Goal: Task Accomplishment & Management: Manage account settings

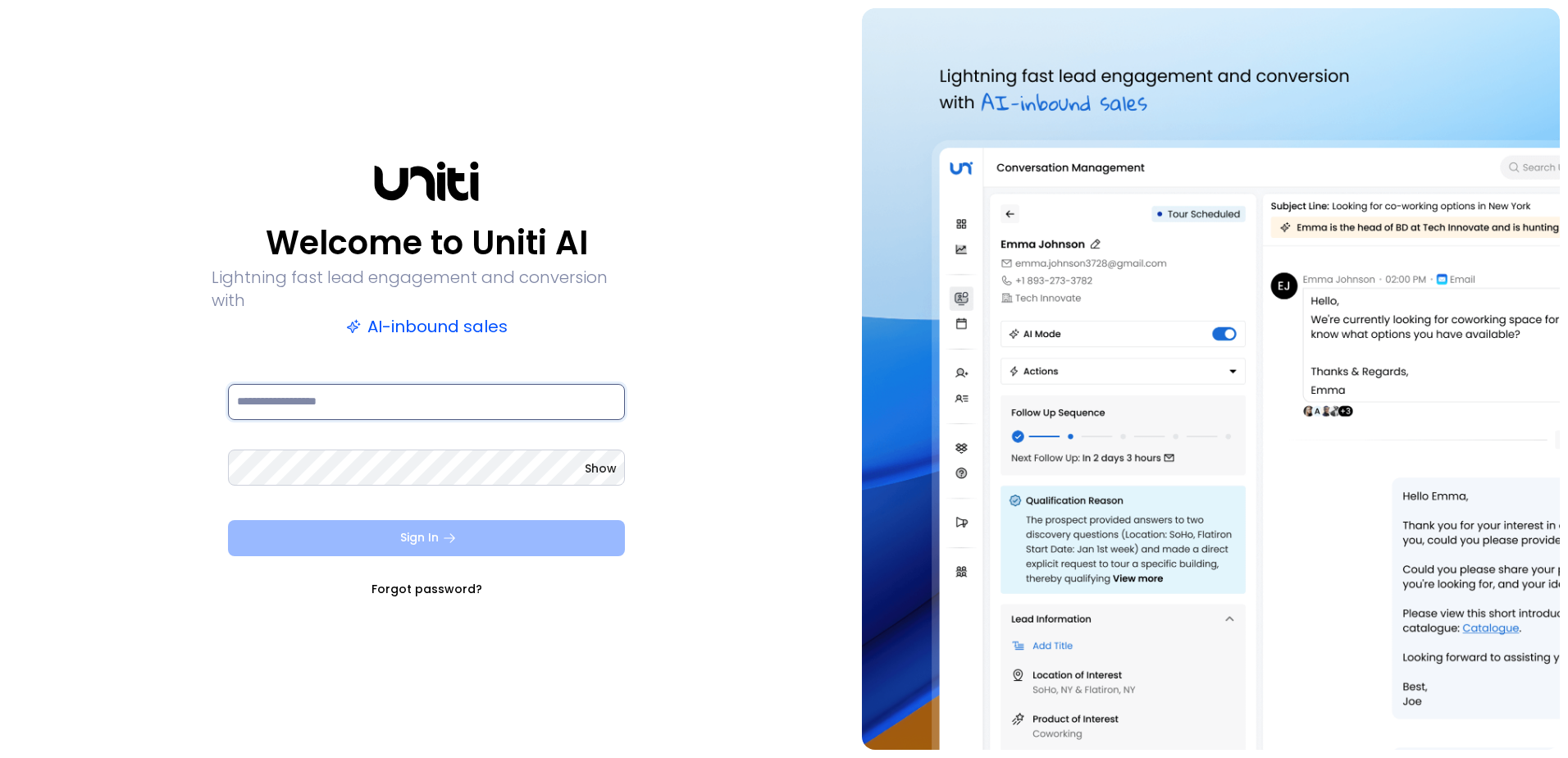
type input "**********"
click at [427, 527] on button "Sign In" at bounding box center [426, 539] width 397 height 36
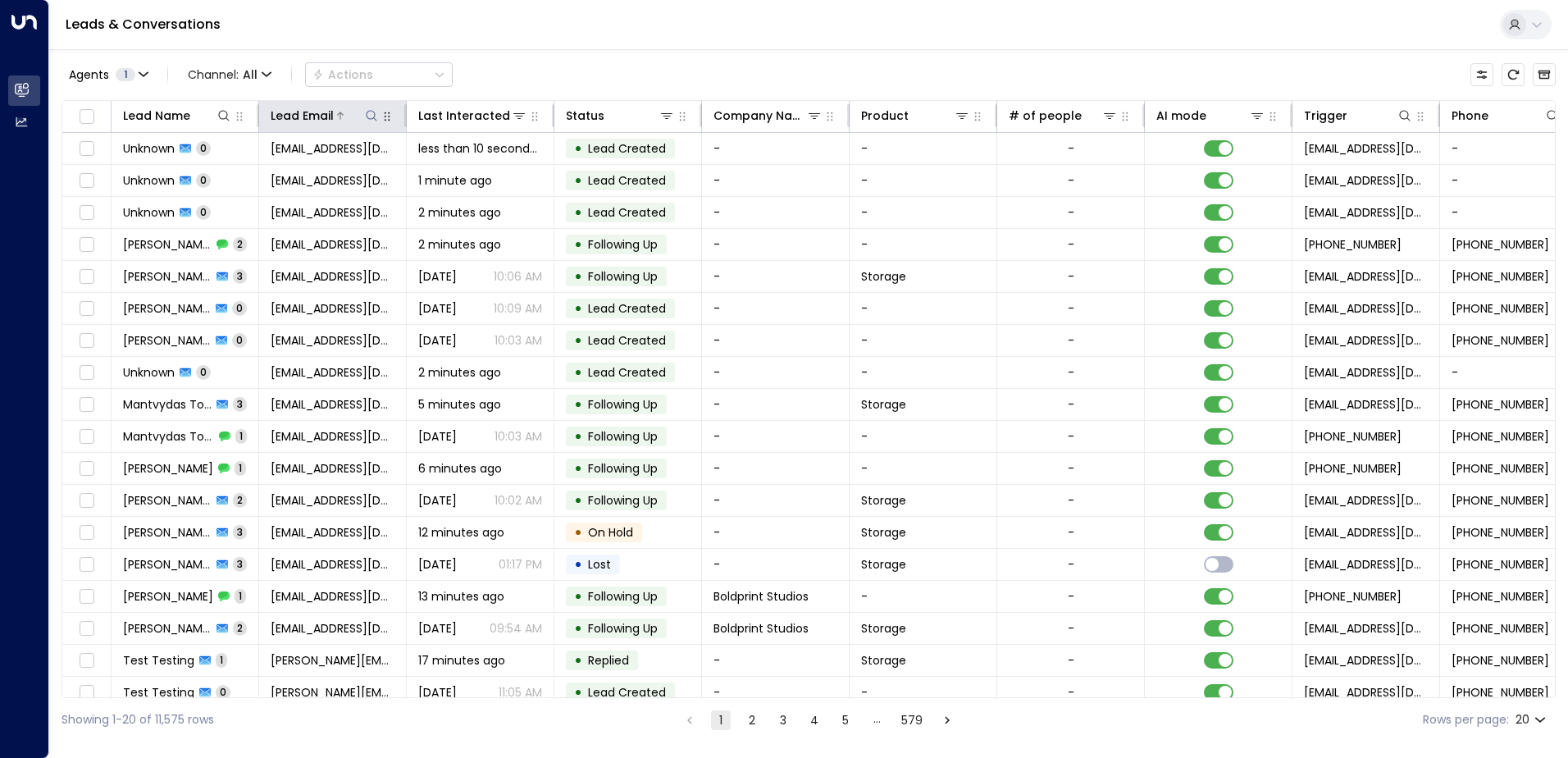
click at [368, 112] on icon at bounding box center [371, 115] width 13 height 13
click at [356, 175] on input "text" at bounding box center [372, 175] width 227 height 30
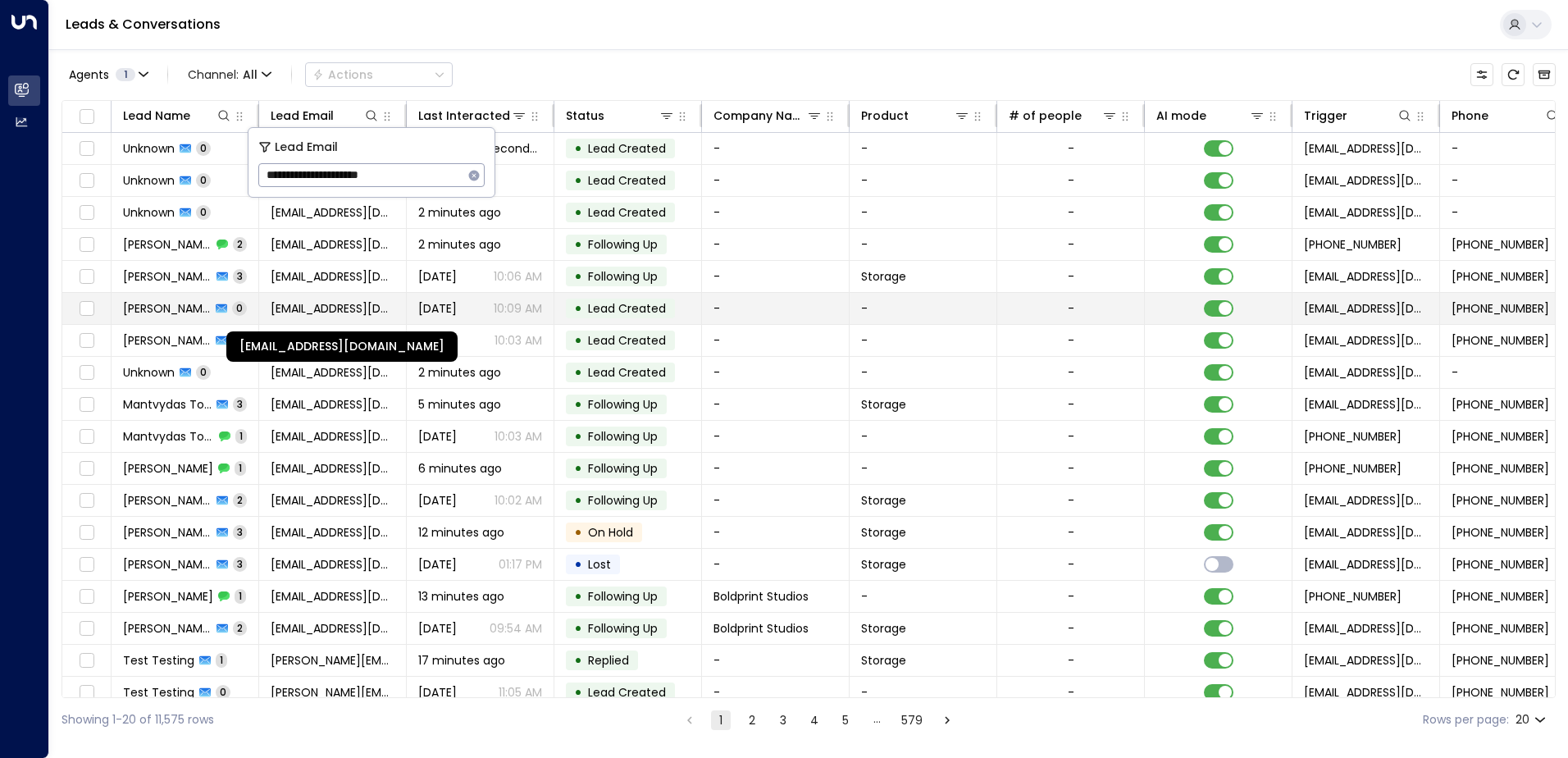
type input "**********"
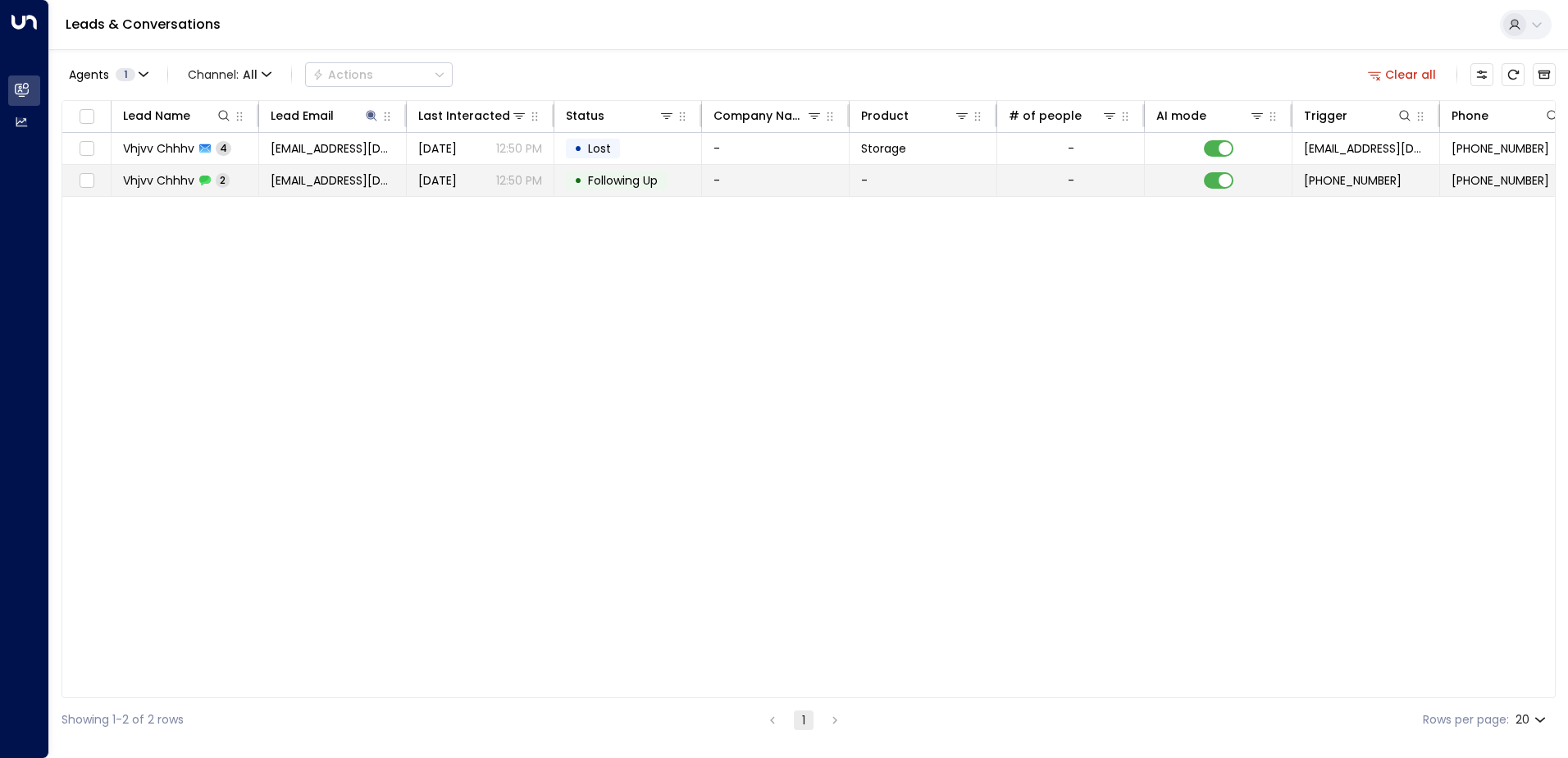
click at [664, 178] on span "Following Up" at bounding box center [623, 180] width 81 height 16
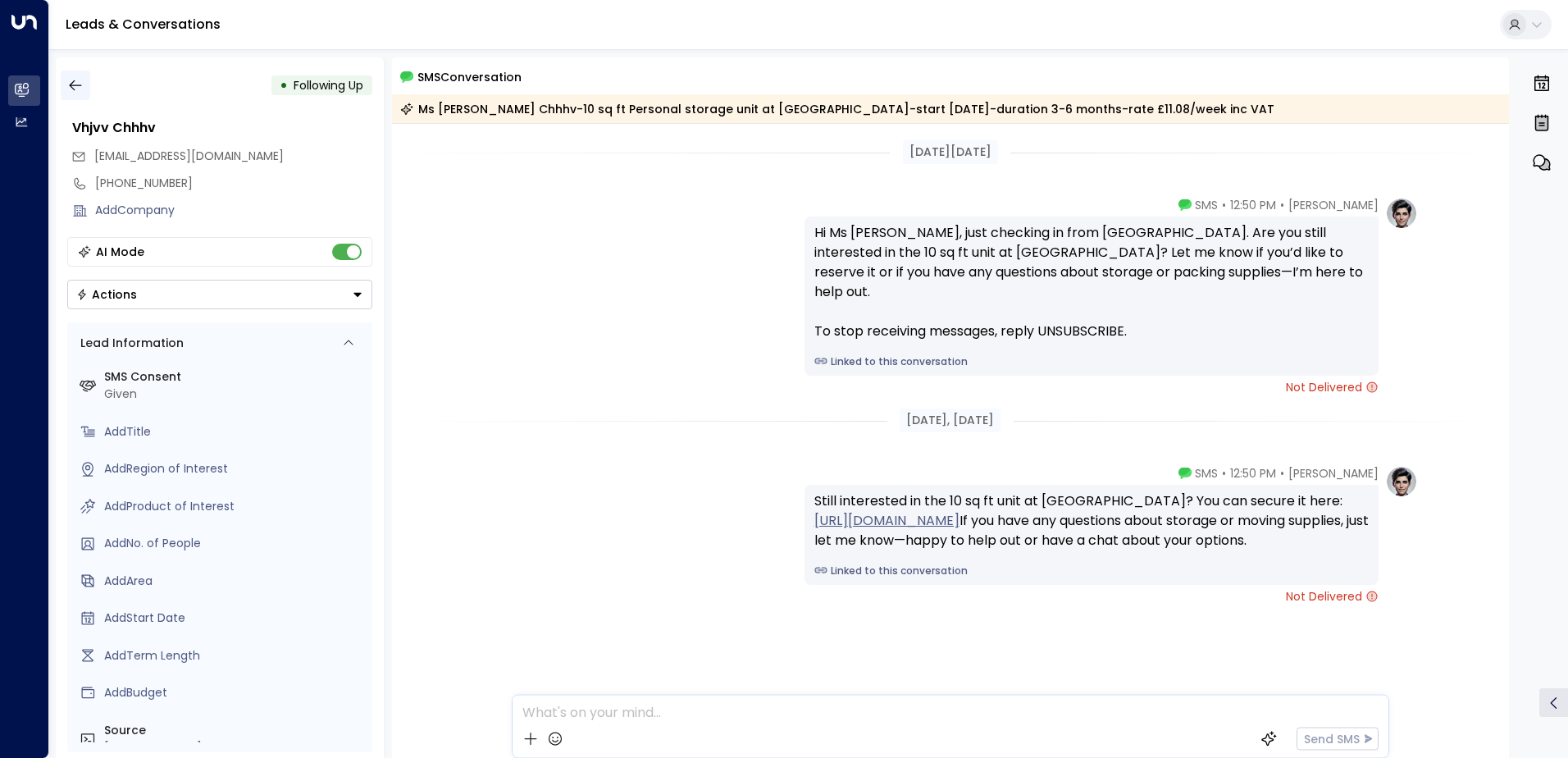
click at [75, 85] on icon "button" at bounding box center [75, 85] width 12 height 10
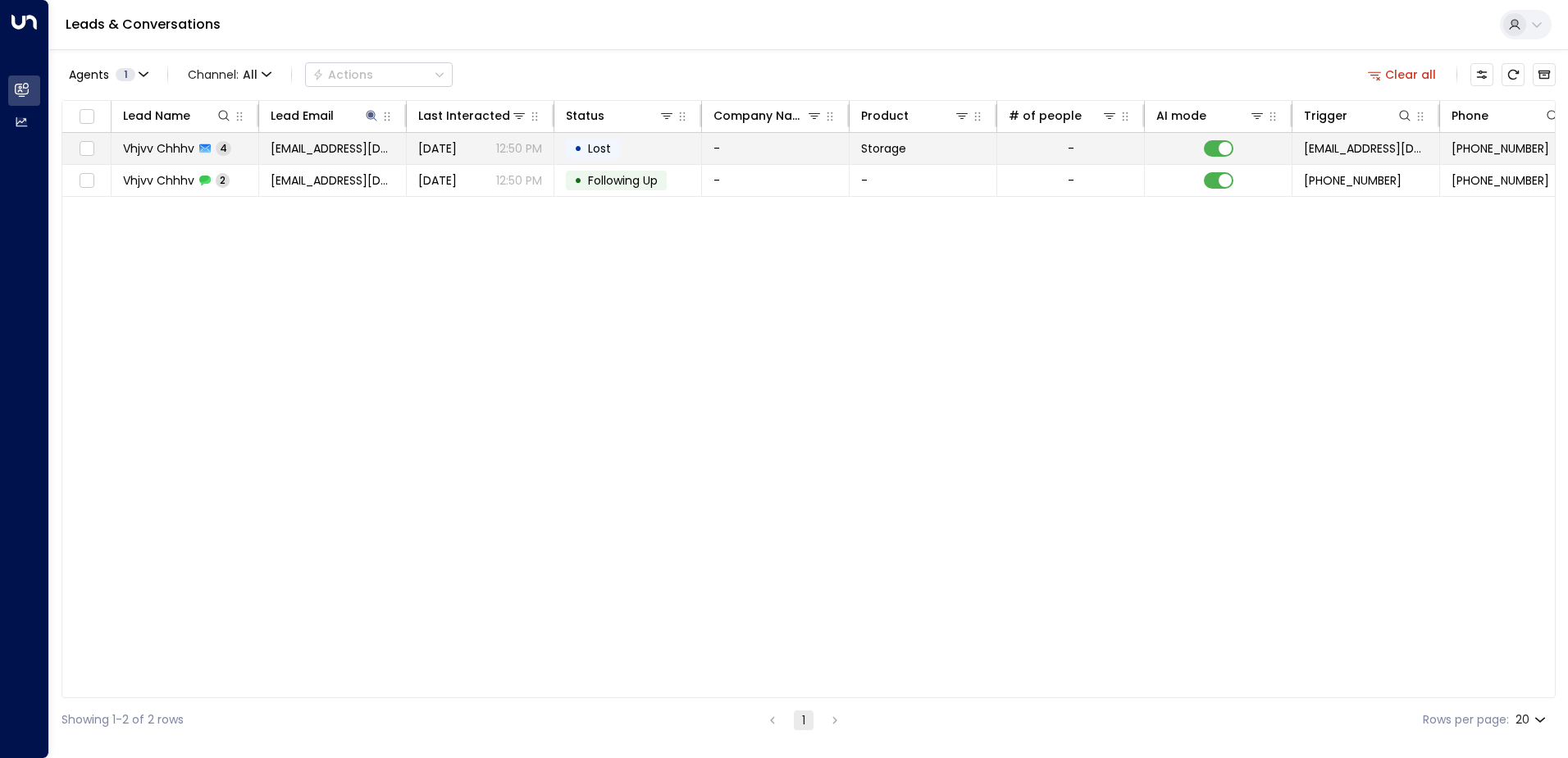
click at [315, 137] on td "[EMAIL_ADDRESS][DOMAIN_NAME]" at bounding box center [332, 148] width 147 height 31
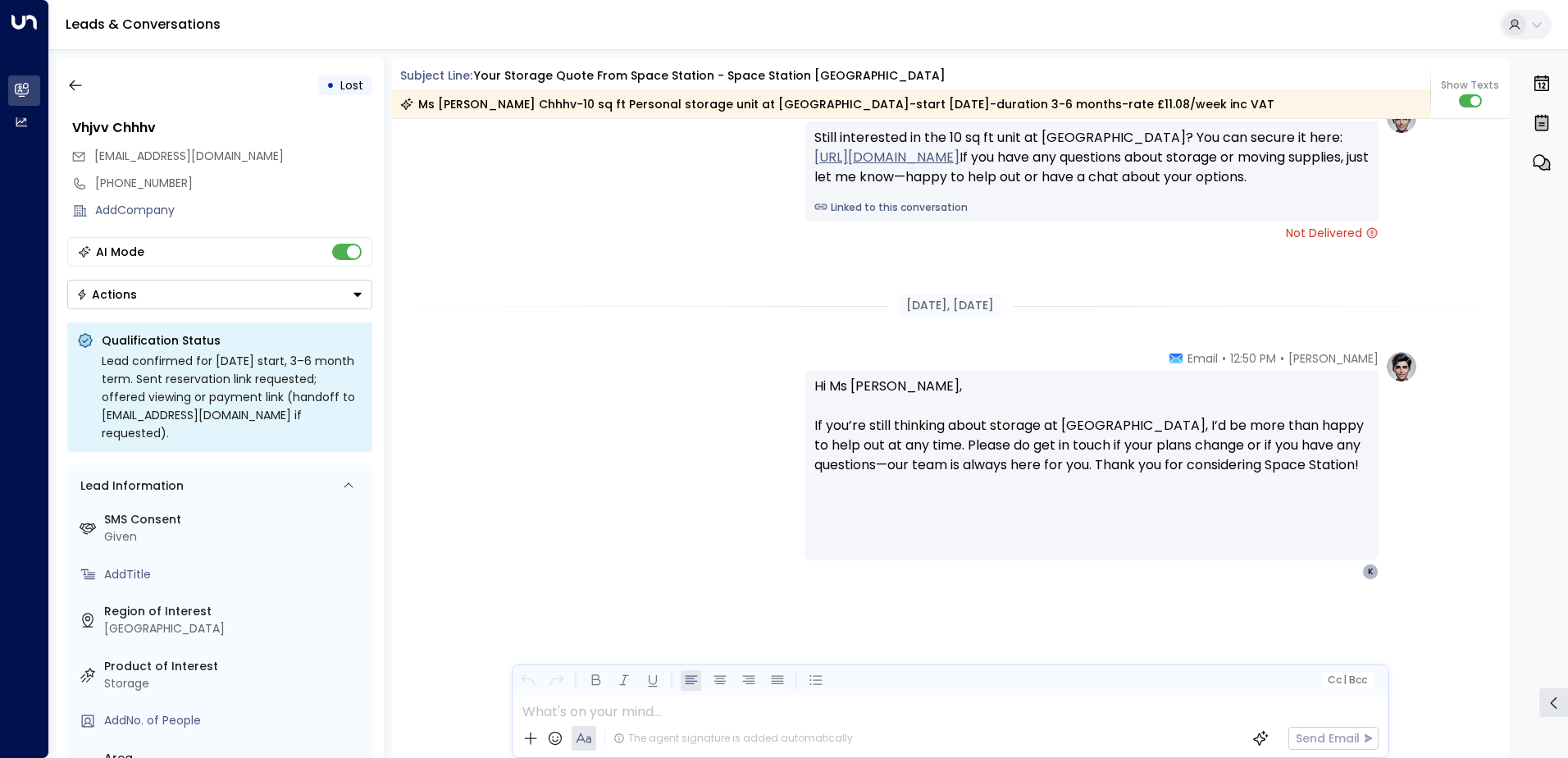
scroll to position [3580, 0]
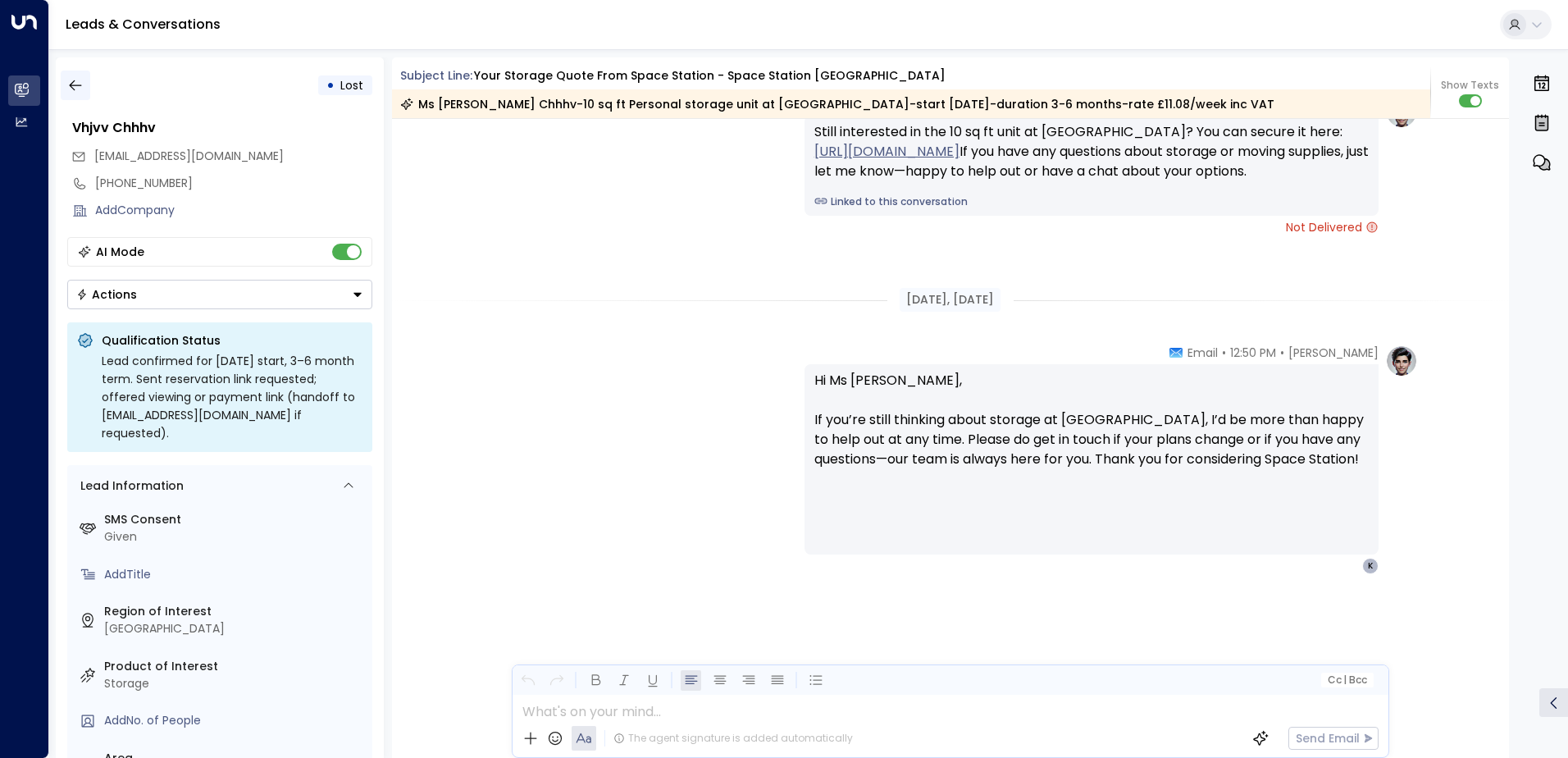
click at [77, 87] on icon "button" at bounding box center [75, 85] width 16 height 16
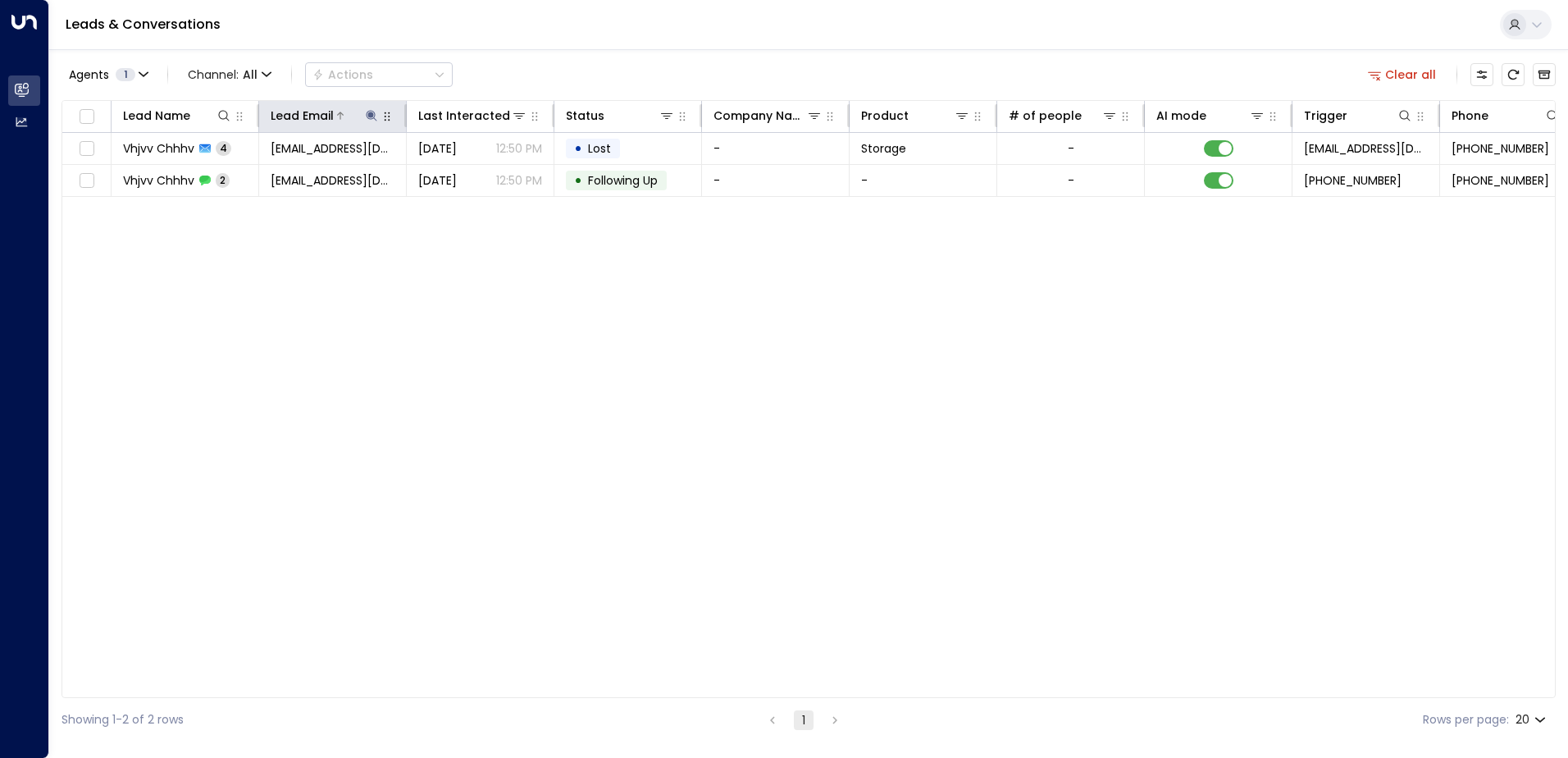
click at [366, 117] on icon at bounding box center [371, 115] width 13 height 13
click at [472, 178] on icon "button" at bounding box center [474, 176] width 13 height 13
click at [270, 176] on input "text" at bounding box center [372, 175] width 227 height 30
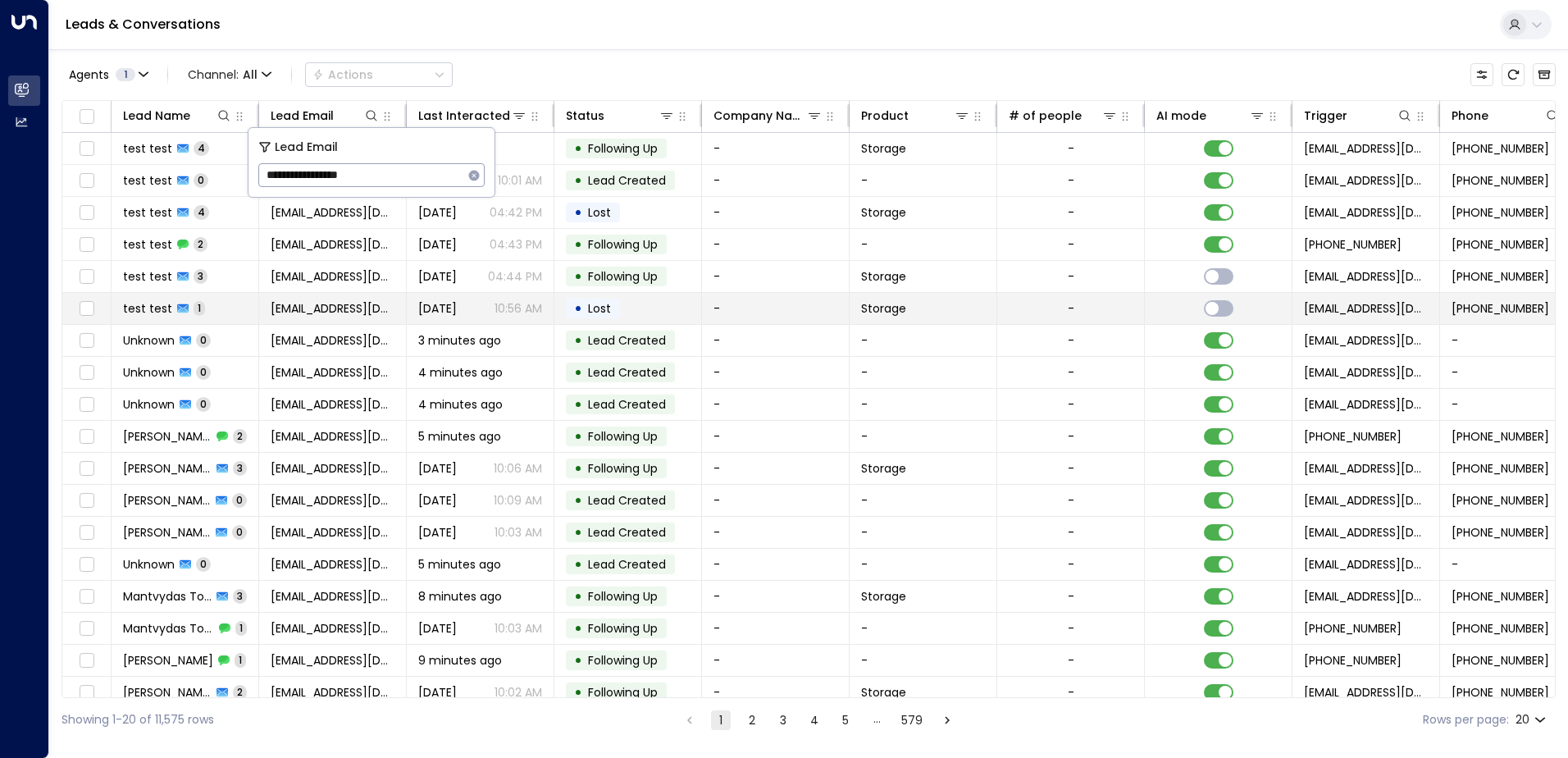
type input "**********"
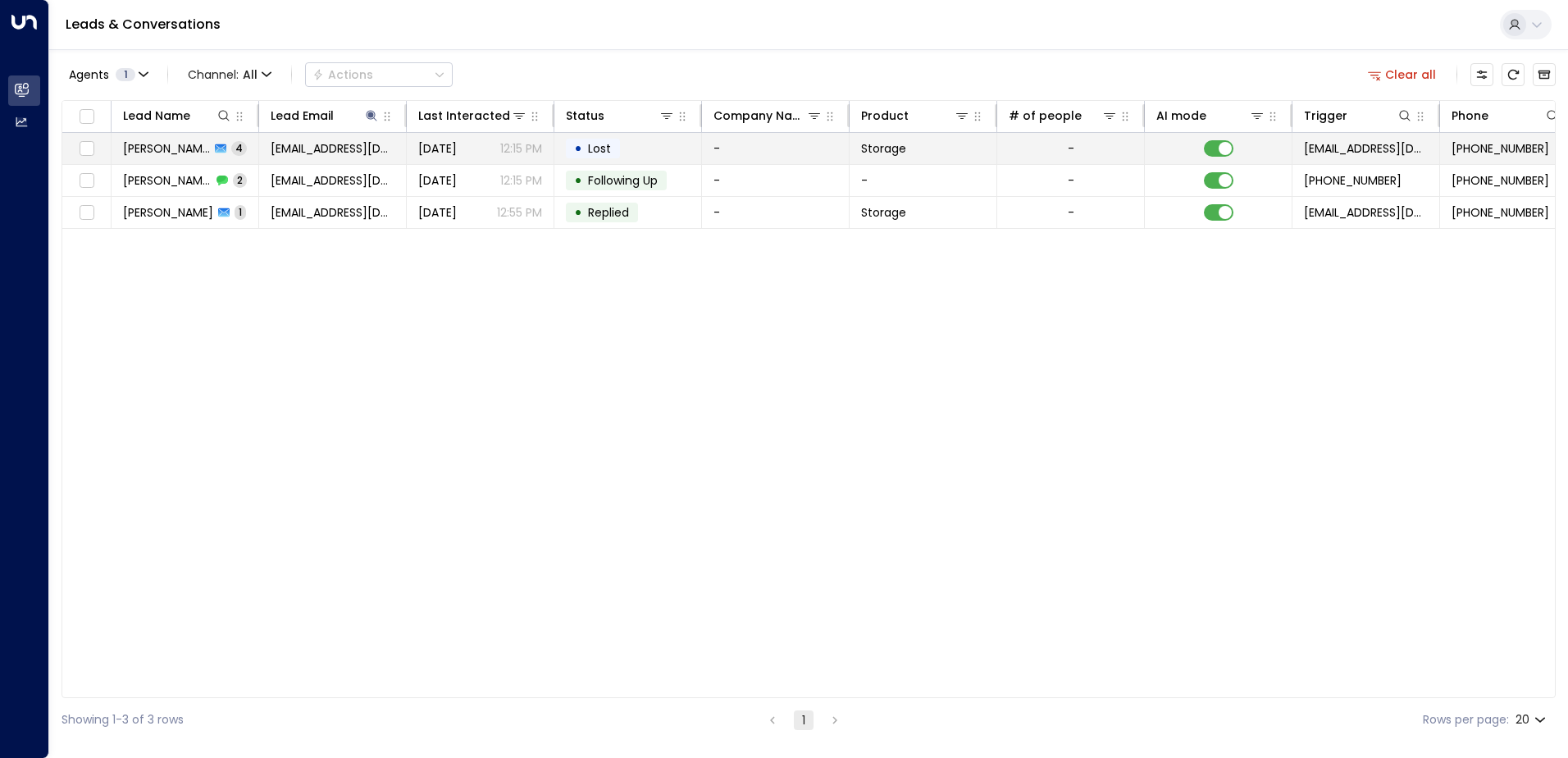
click at [628, 145] on td "• Lost" at bounding box center [628, 148] width 147 height 31
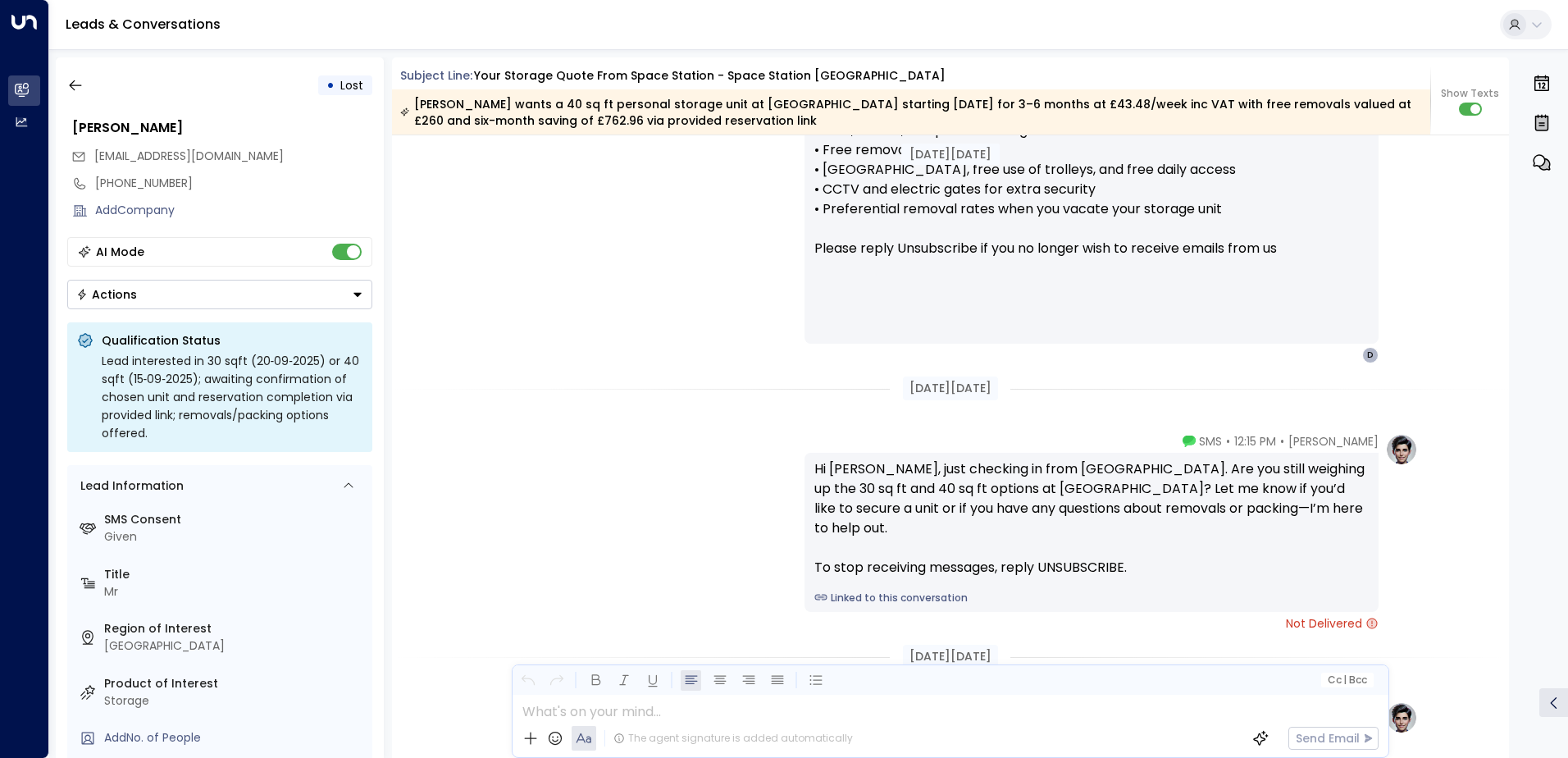
scroll to position [1001, 0]
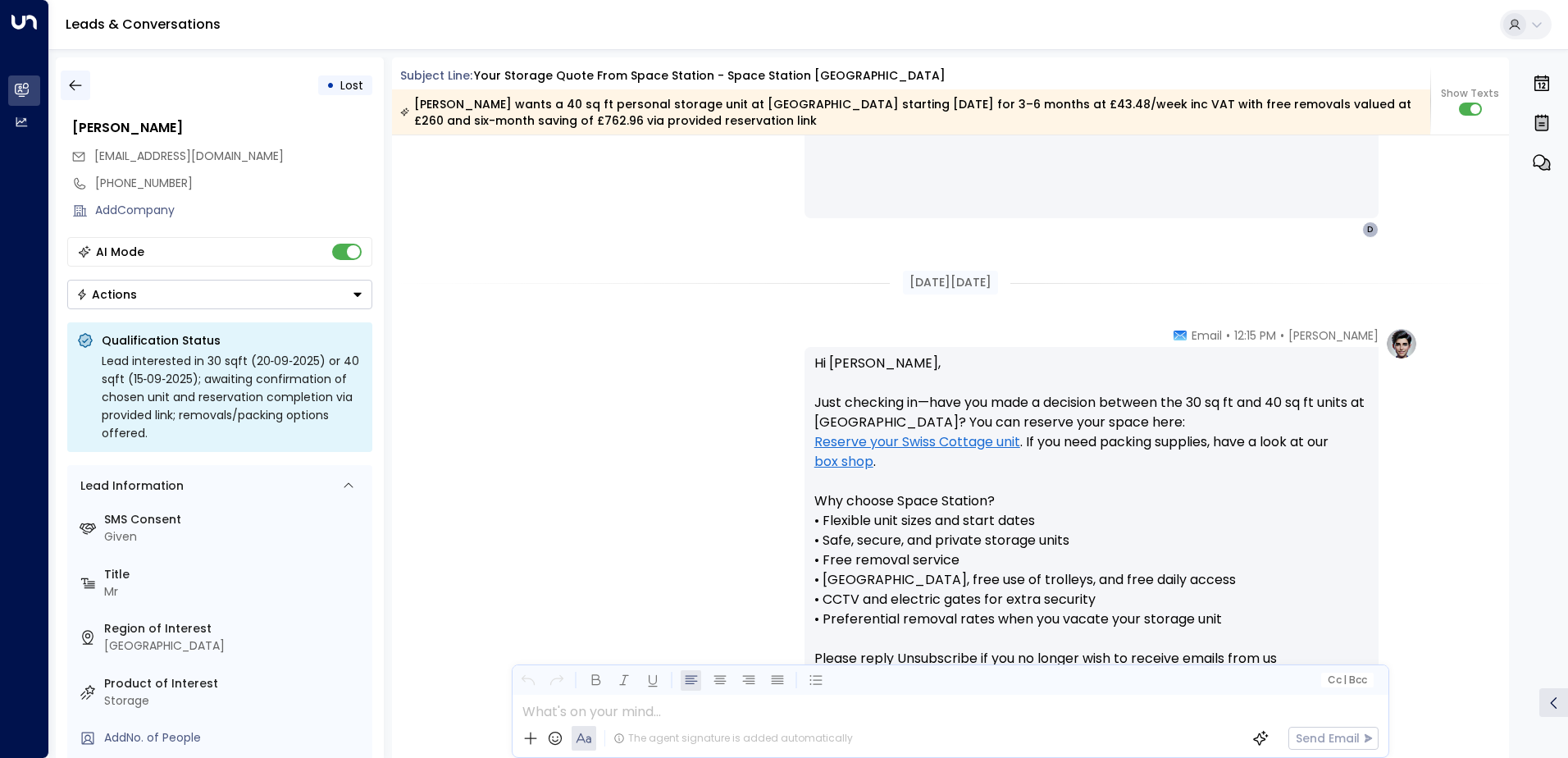
click at [74, 85] on icon "button" at bounding box center [75, 85] width 12 height 10
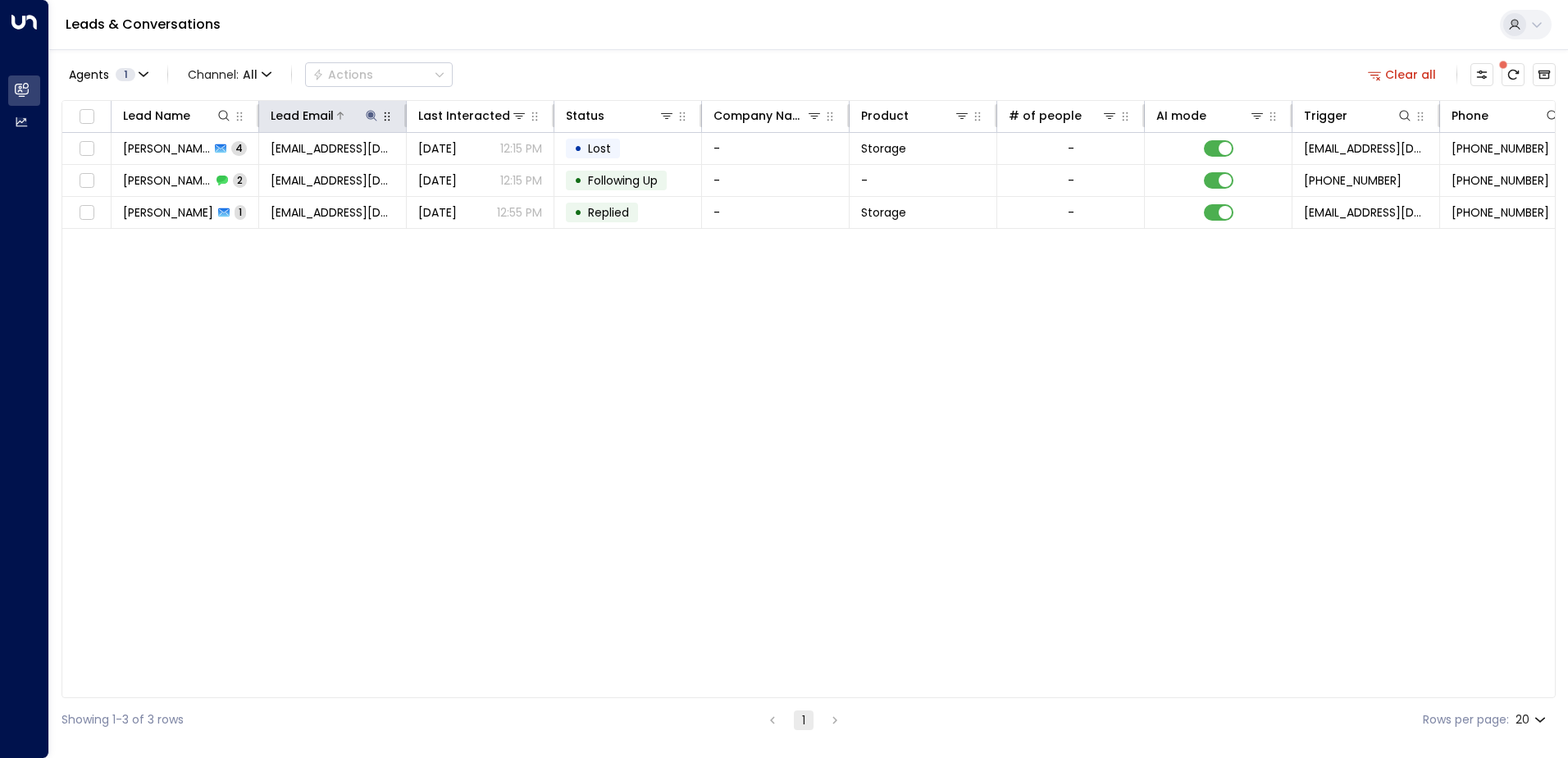
click at [365, 122] on button at bounding box center [371, 115] width 16 height 16
click at [476, 178] on icon "button" at bounding box center [474, 176] width 13 height 13
click at [296, 171] on input "text" at bounding box center [372, 175] width 227 height 30
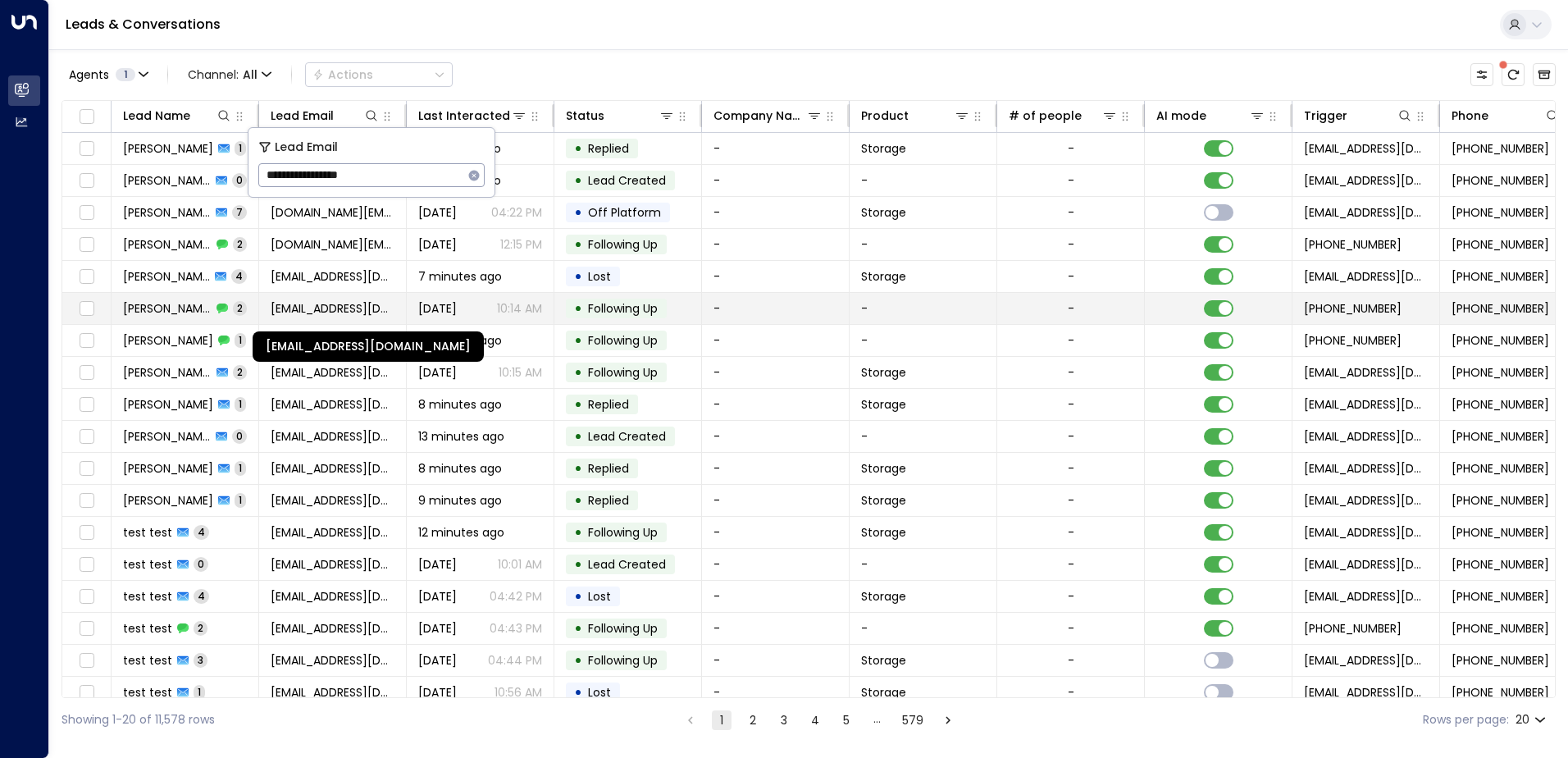
type input "**********"
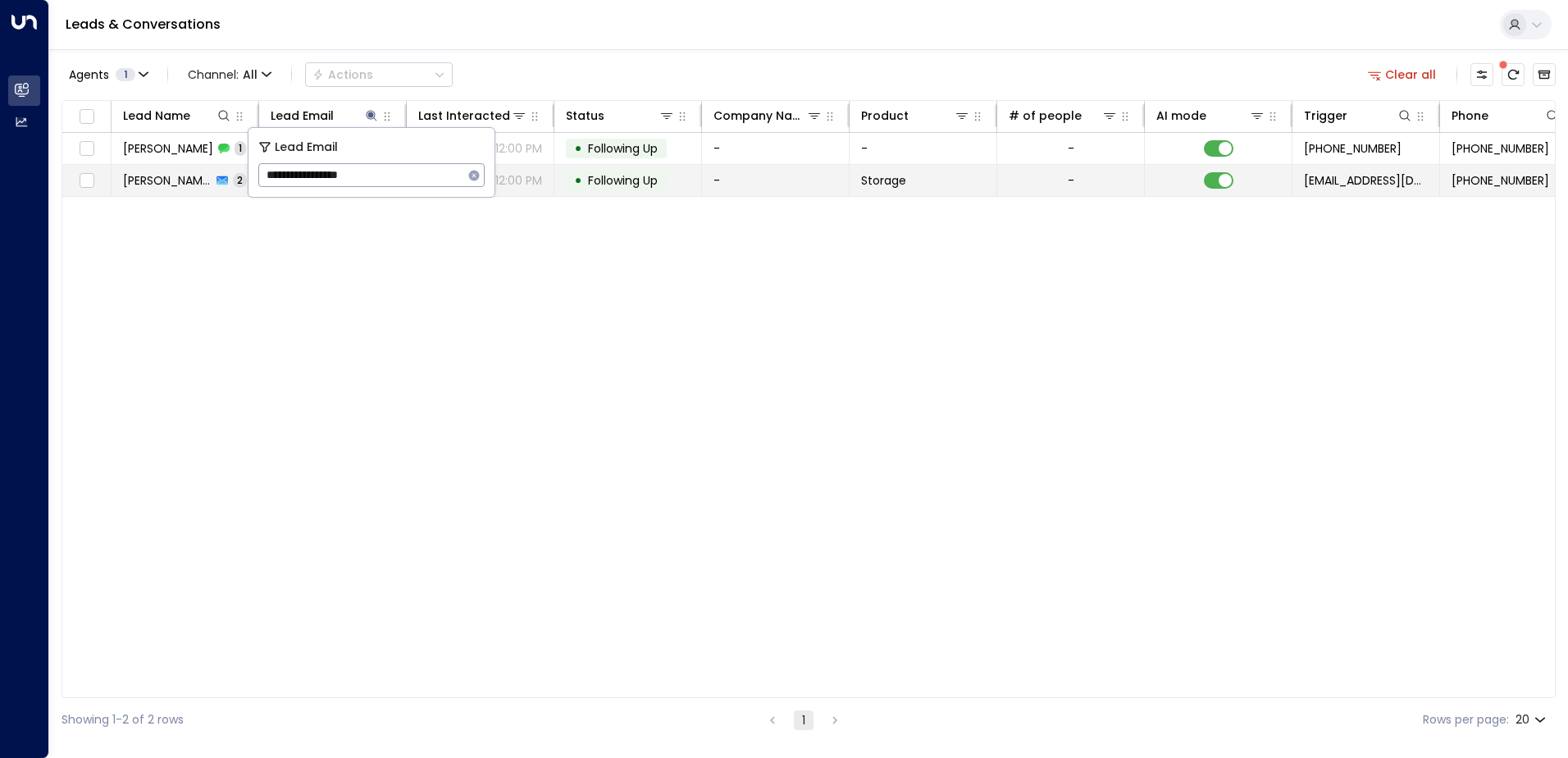
click at [680, 184] on td "• Following Up" at bounding box center [628, 181] width 147 height 31
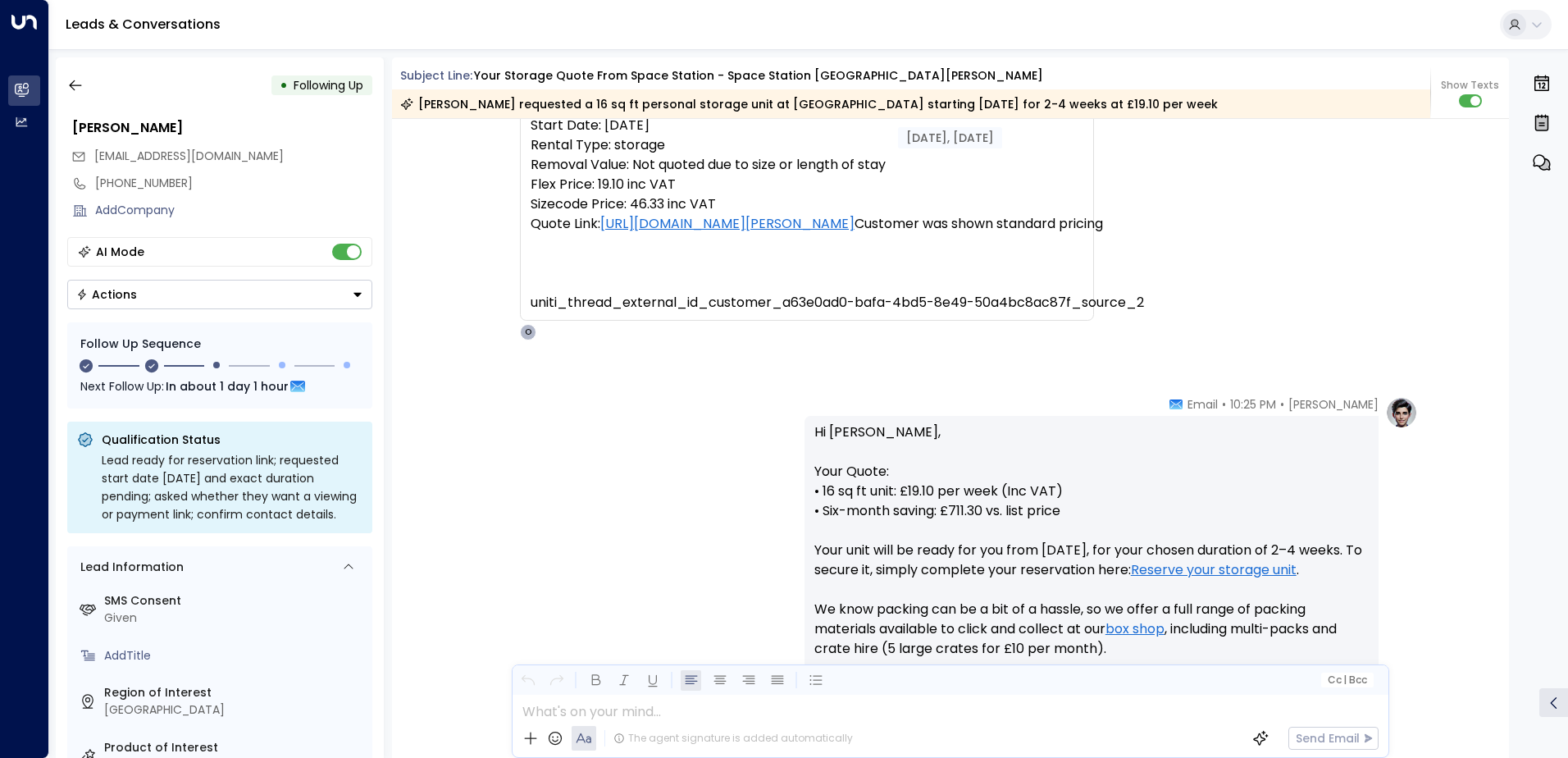
scroll to position [316, 0]
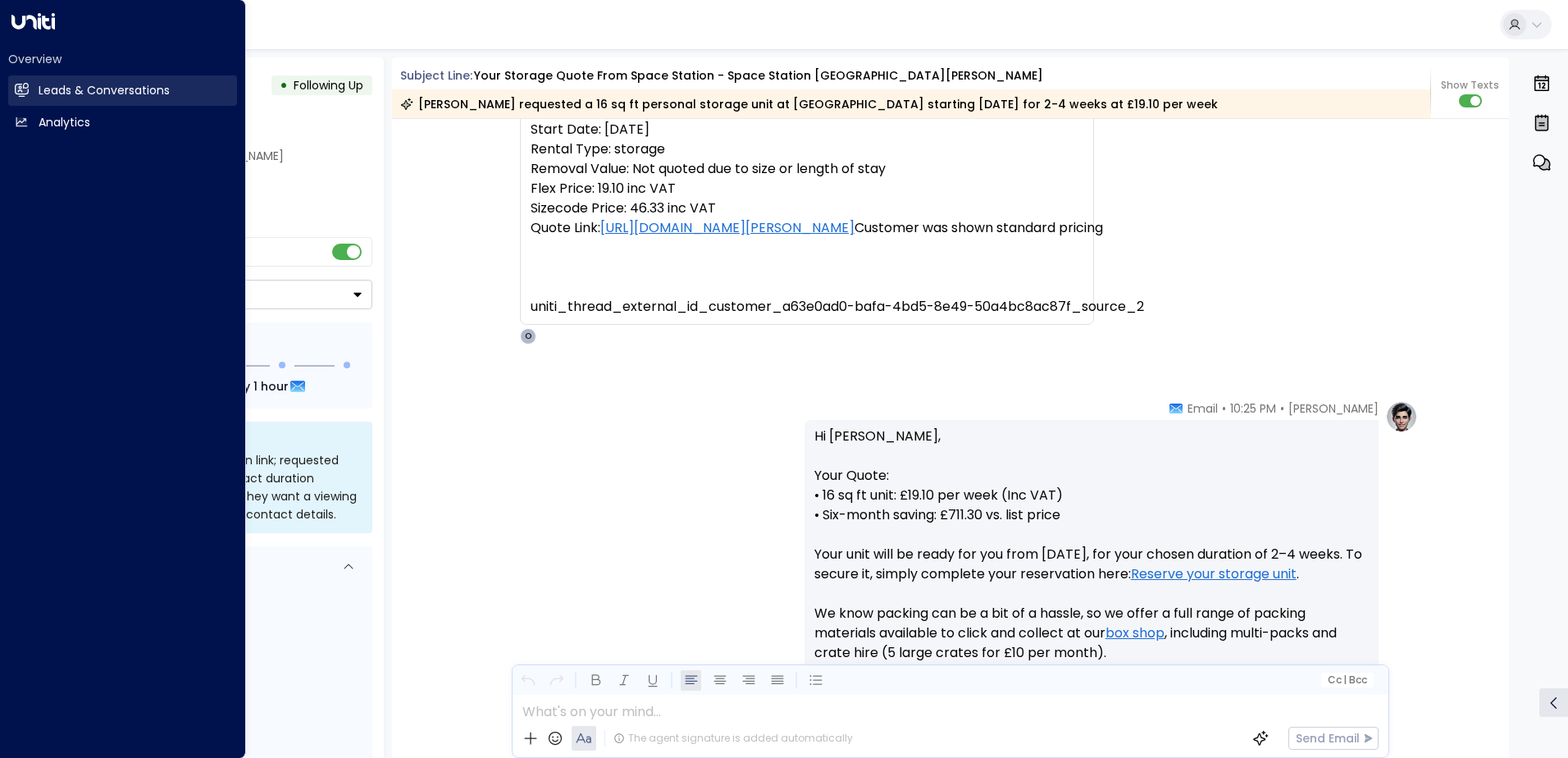
click at [95, 91] on h2 "Leads & Conversations" at bounding box center [104, 91] width 131 height 17
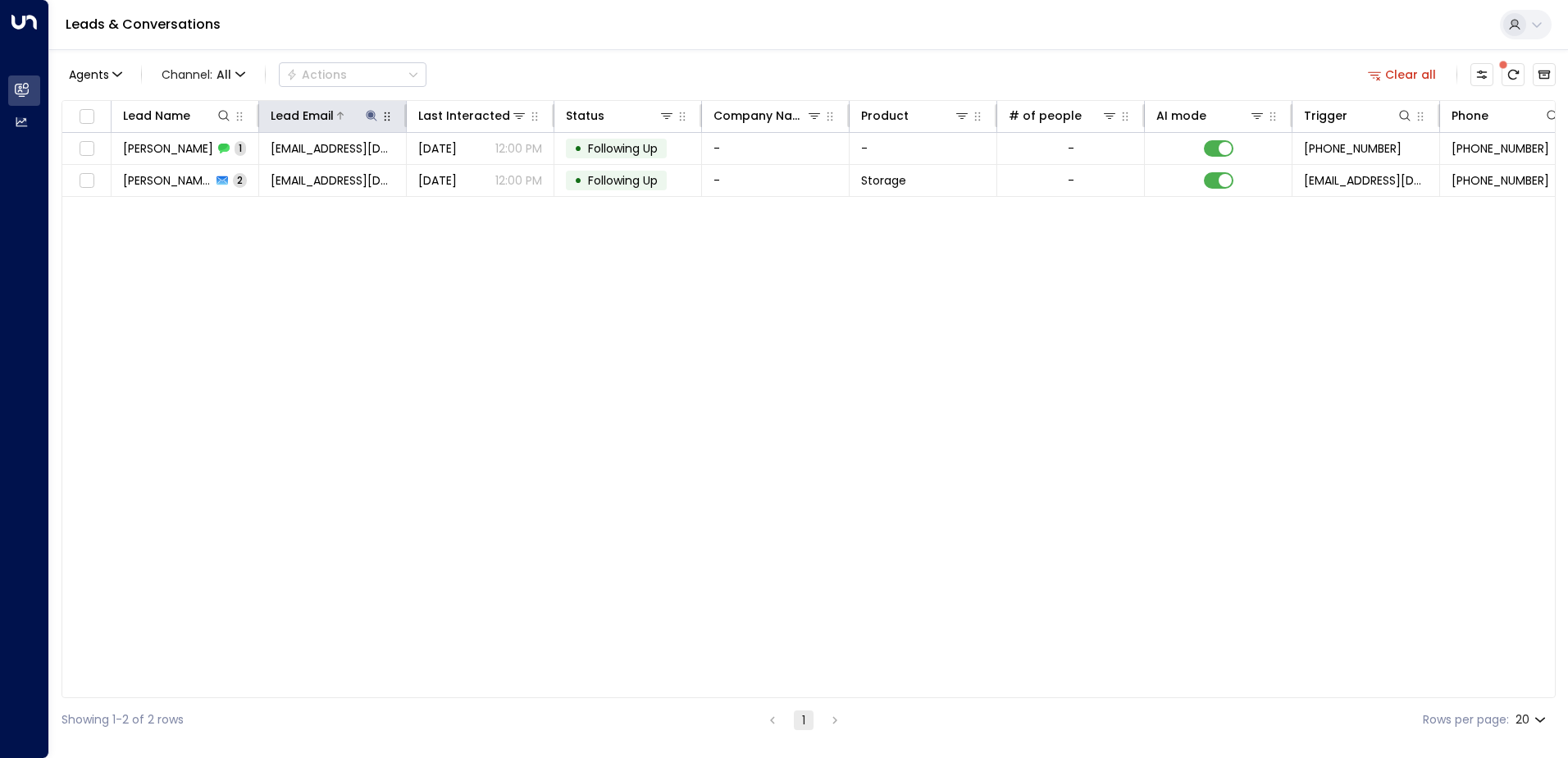
click at [372, 113] on icon at bounding box center [370, 114] width 10 height 10
click at [472, 180] on icon "button" at bounding box center [474, 175] width 10 height 10
click at [299, 176] on input "text" at bounding box center [372, 175] width 227 height 30
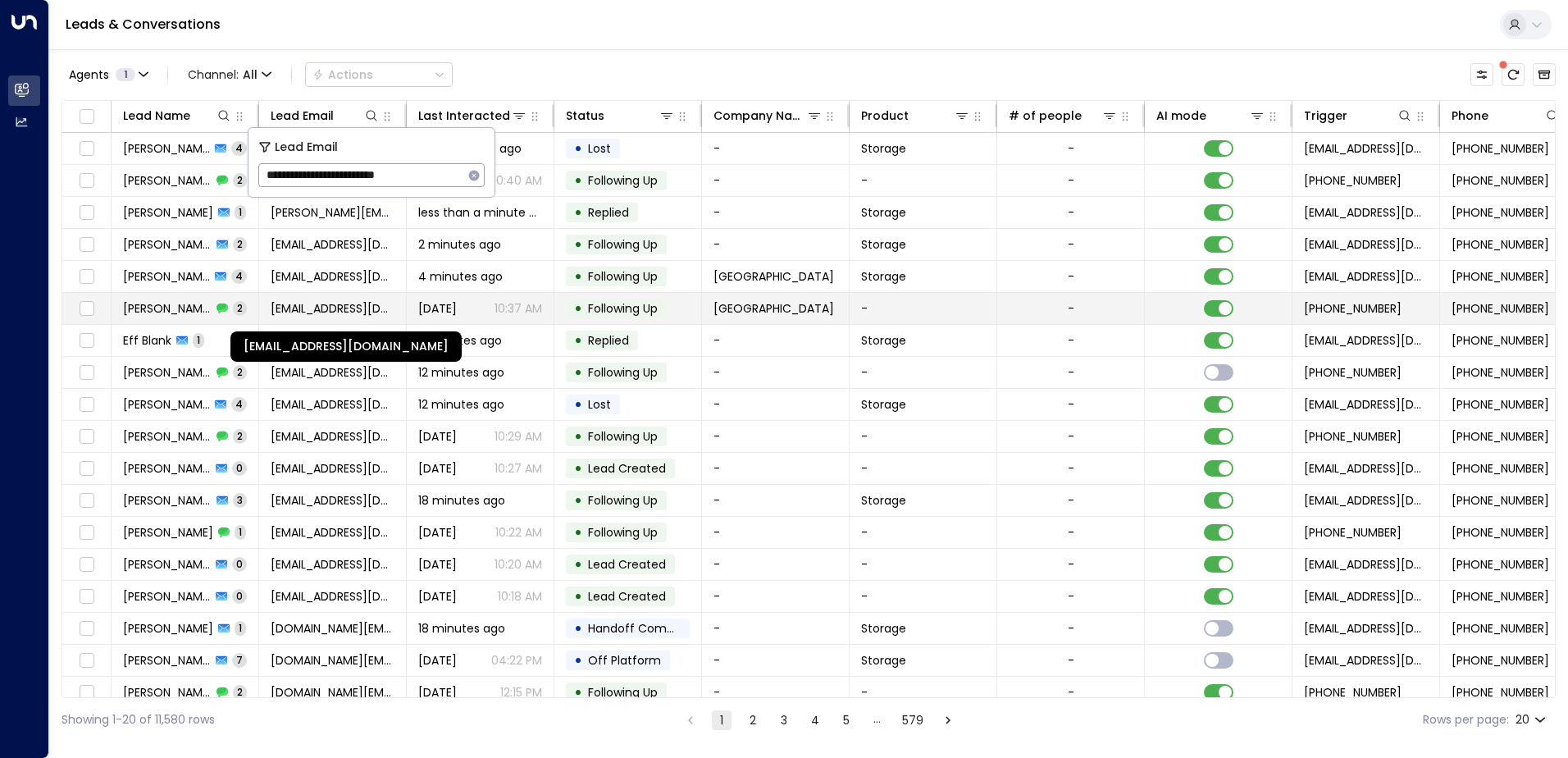
type input "**********"
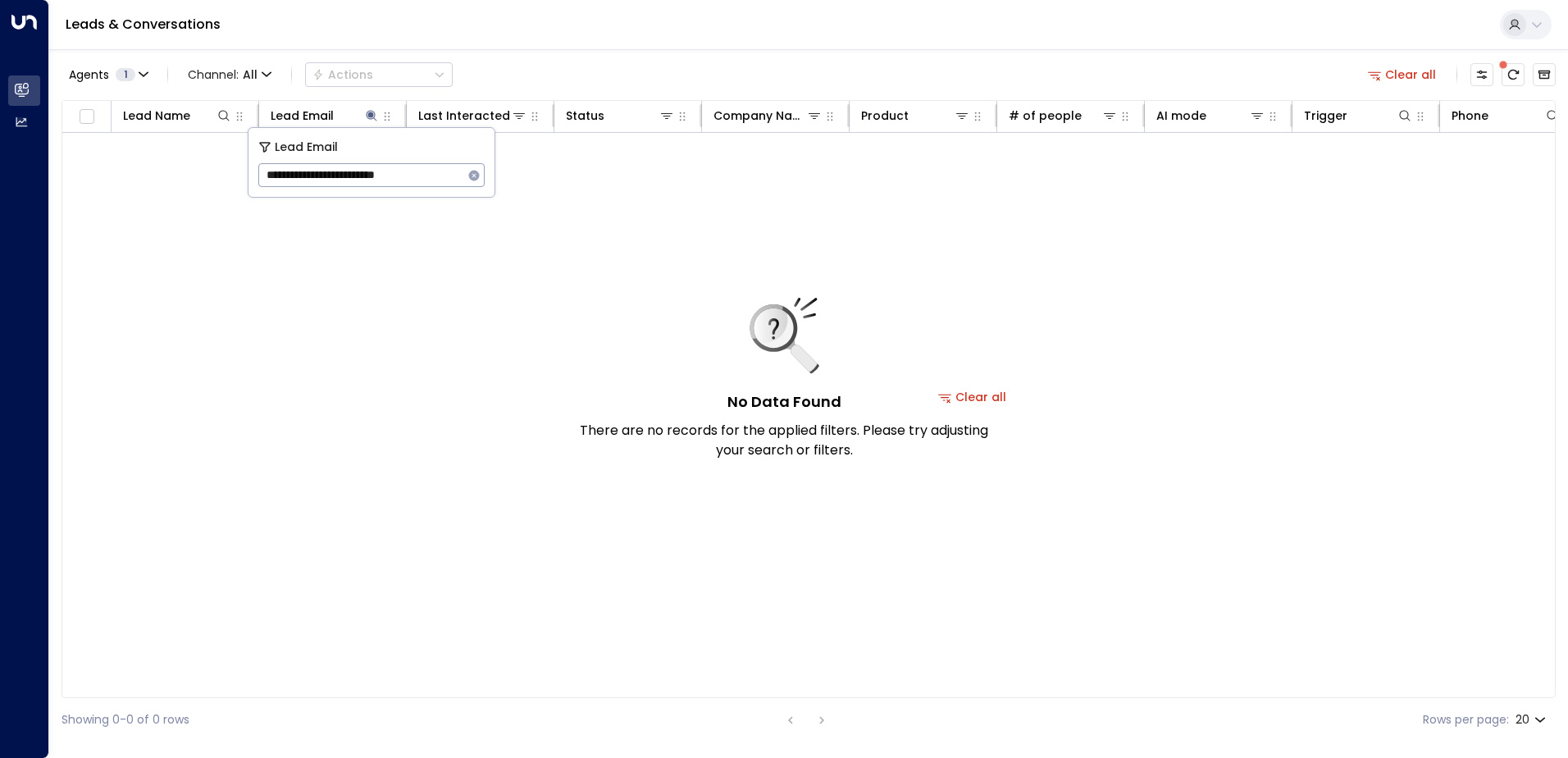
click at [474, 173] on icon "button" at bounding box center [474, 175] width 10 height 10
click at [298, 168] on input "text" at bounding box center [372, 175] width 227 height 30
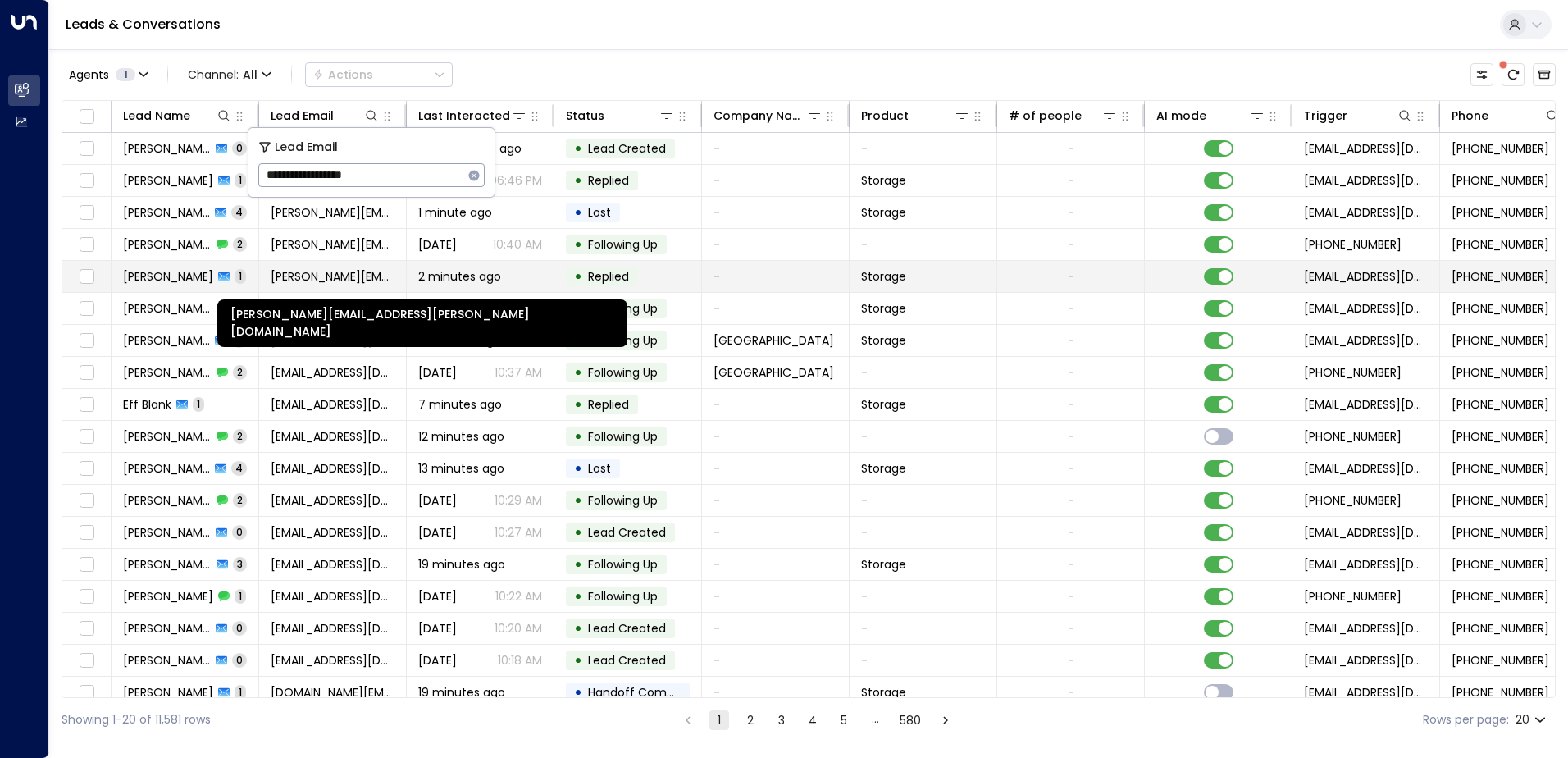
type input "**********"
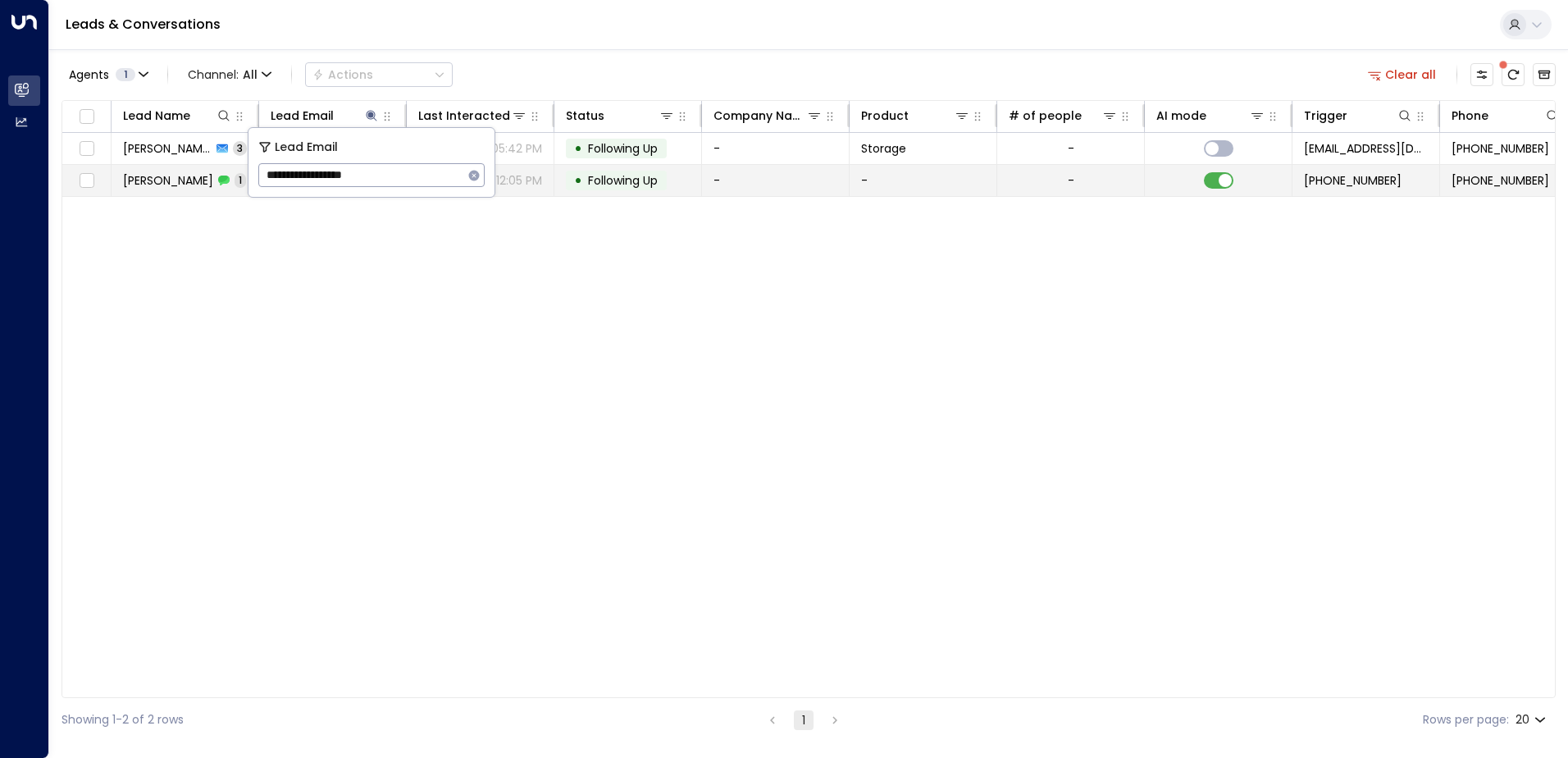
click at [750, 180] on td "-" at bounding box center [775, 181] width 147 height 31
